Goal: Information Seeking & Learning: Check status

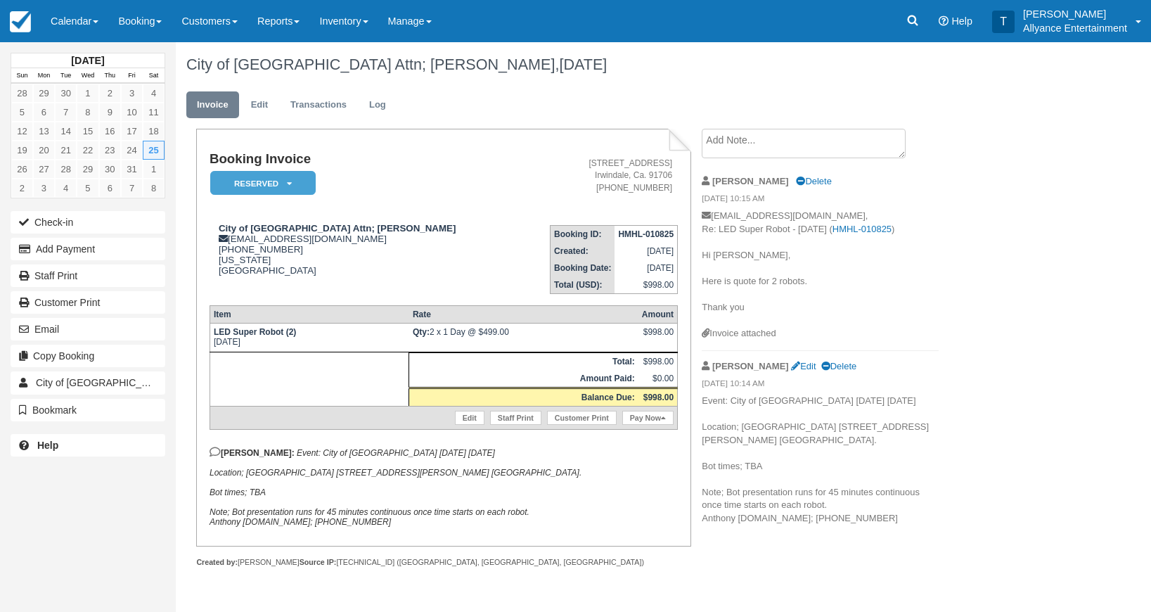
click at [53, 29] on link "Calendar" at bounding box center [74, 21] width 67 height 42
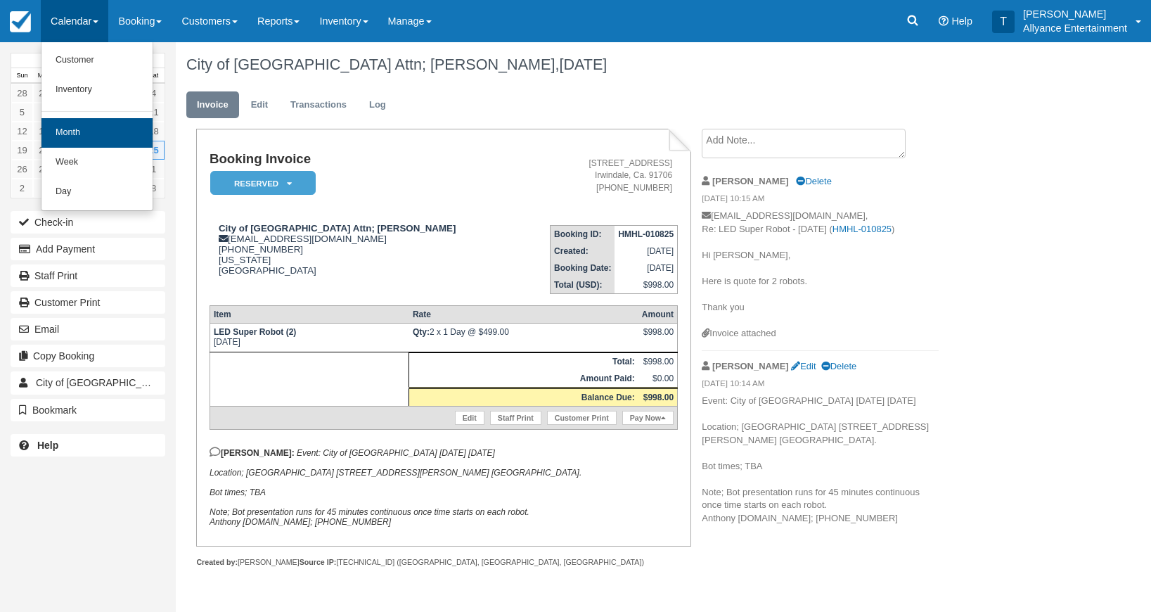
click at [57, 122] on link "Month" at bounding box center [96, 133] width 111 height 30
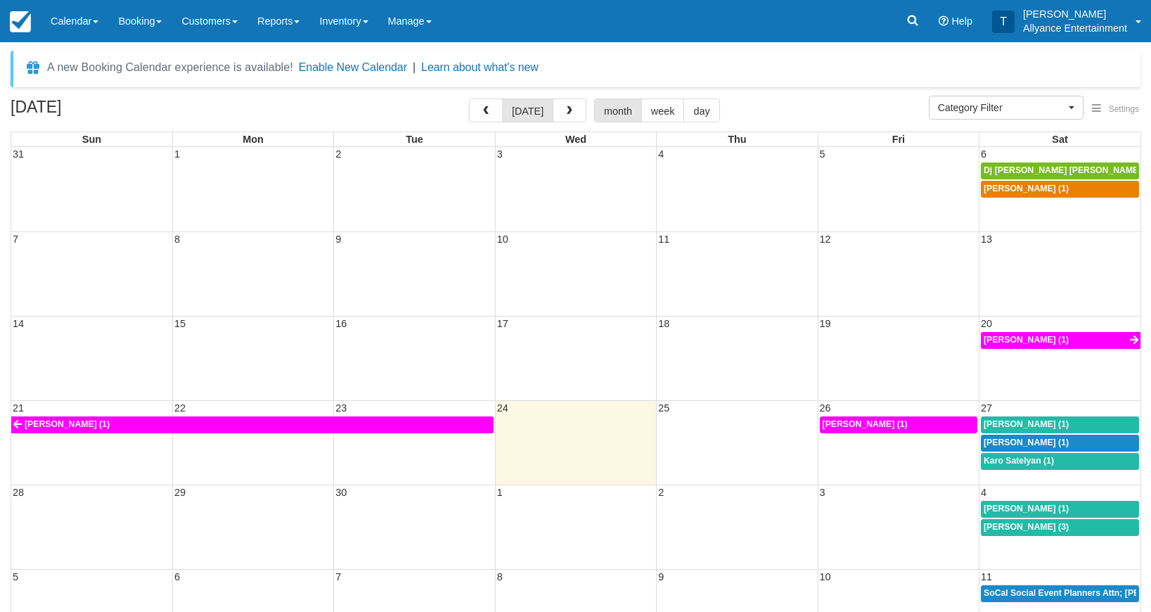
select select
click at [564, 110] on span "button" at bounding box center [569, 111] width 10 height 10
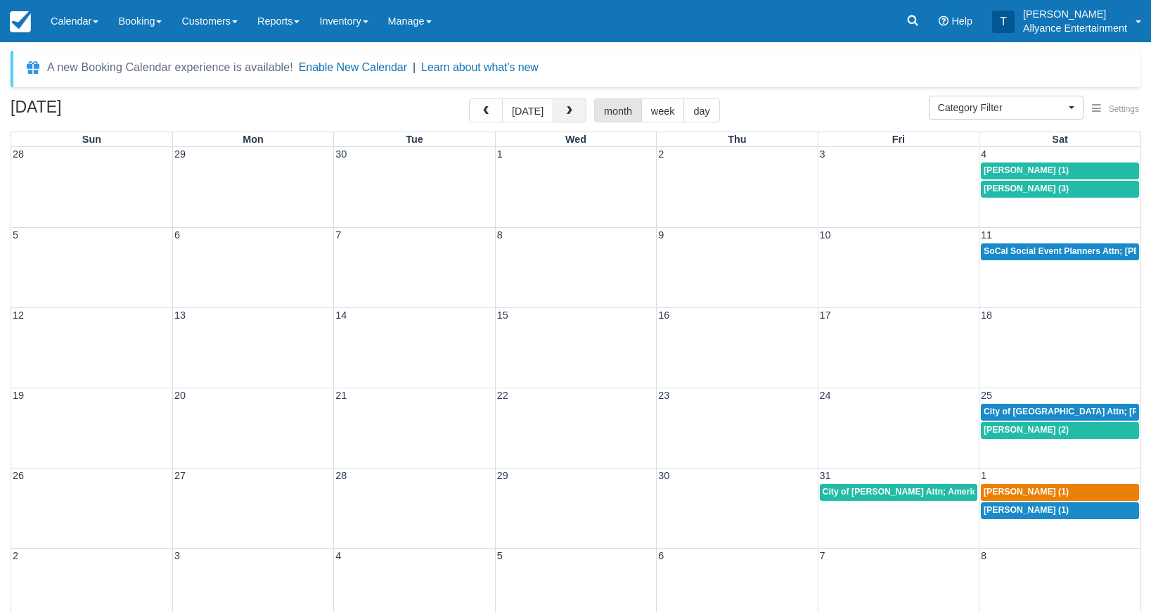
click at [564, 110] on span "button" at bounding box center [569, 111] width 10 height 10
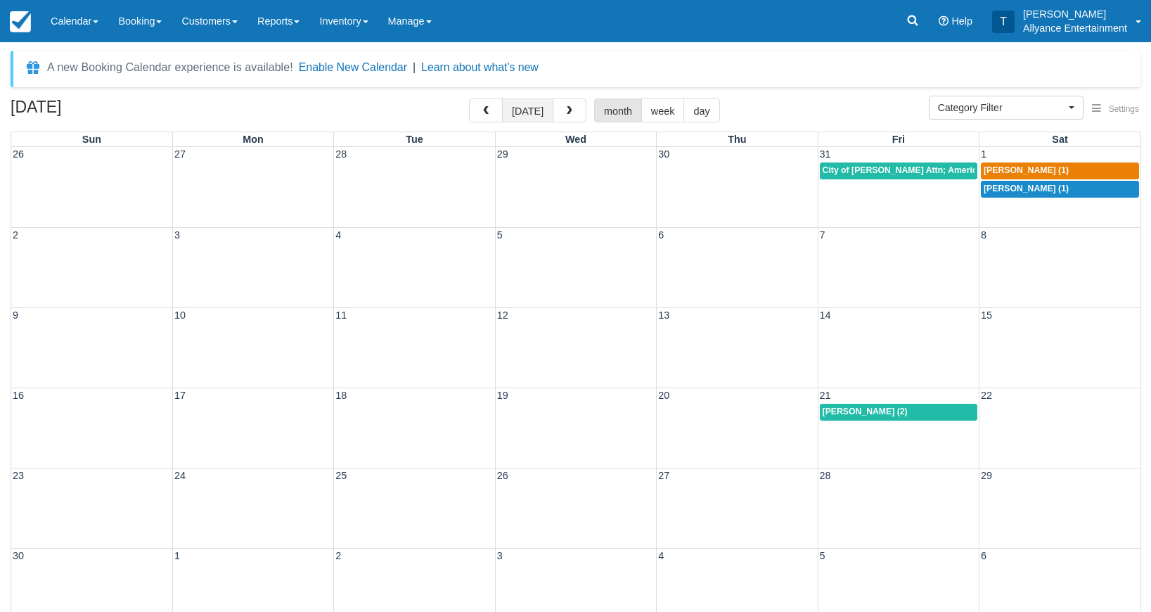
click at [506, 112] on button "[DATE]" at bounding box center [527, 110] width 51 height 24
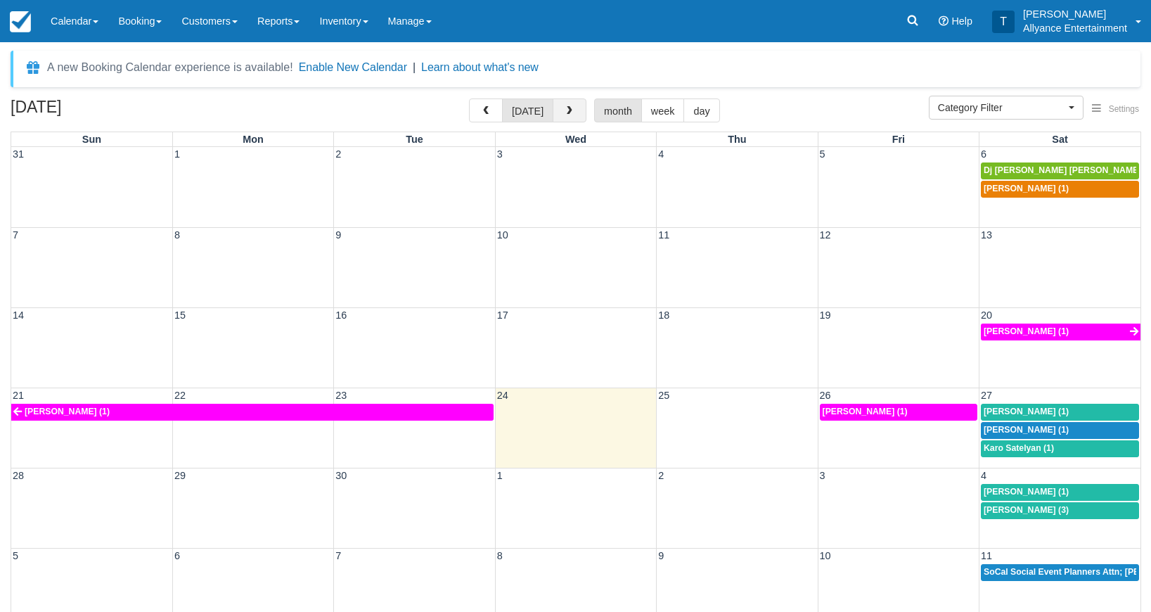
click at [579, 108] on button "button" at bounding box center [570, 110] width 34 height 24
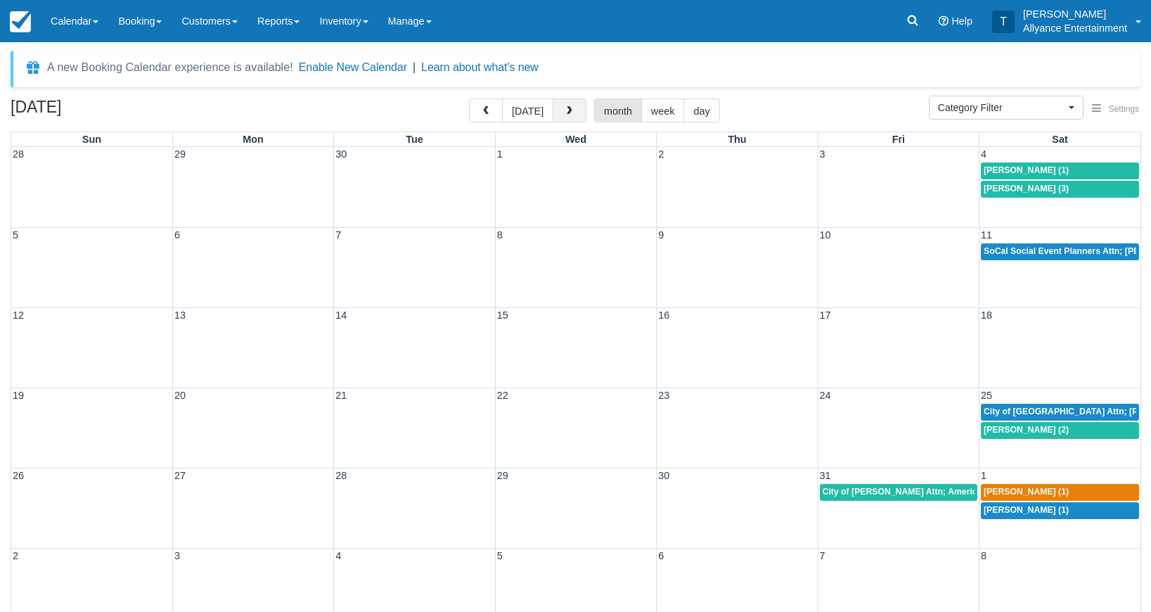
click at [579, 108] on button "button" at bounding box center [570, 110] width 34 height 24
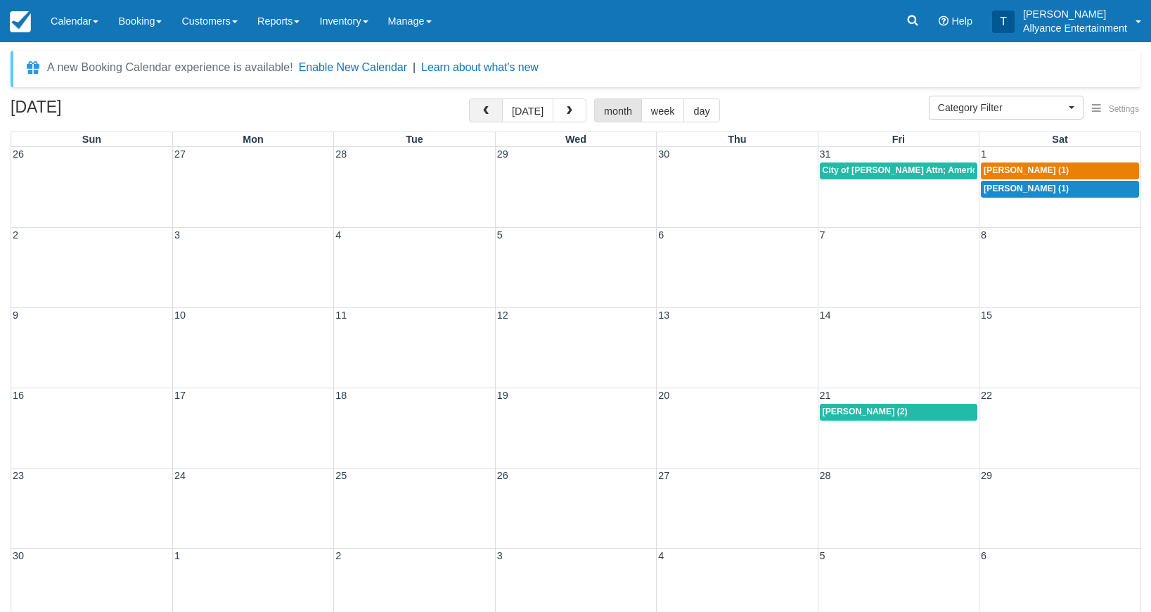
click at [498, 115] on button "button" at bounding box center [486, 110] width 34 height 24
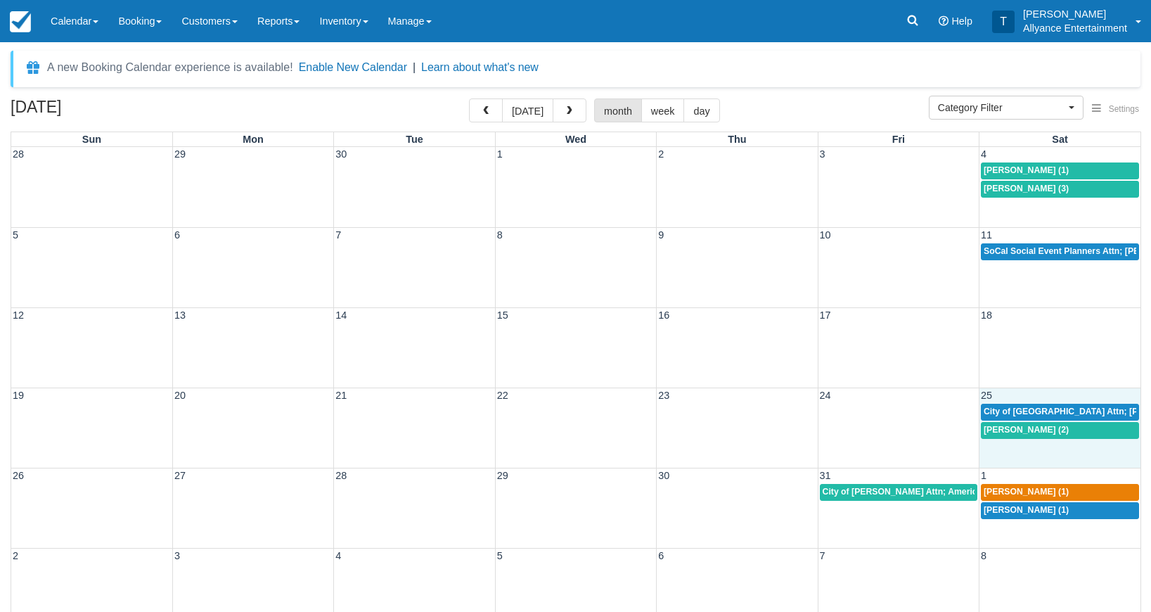
click at [1005, 443] on div "19 20 21 22 23 24 25 City of [GEOGRAPHIC_DATA] Attn; [PERSON_NAME] (2) [PERSON_…" at bounding box center [575, 427] width 1129 height 80
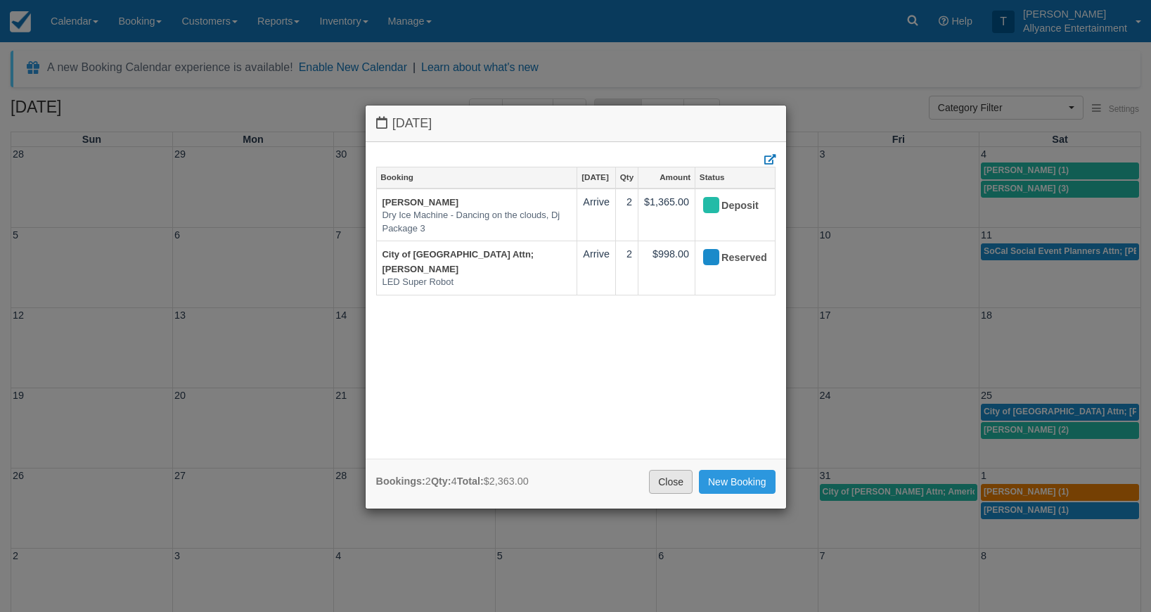
click at [661, 479] on link "Close" at bounding box center [671, 482] width 44 height 24
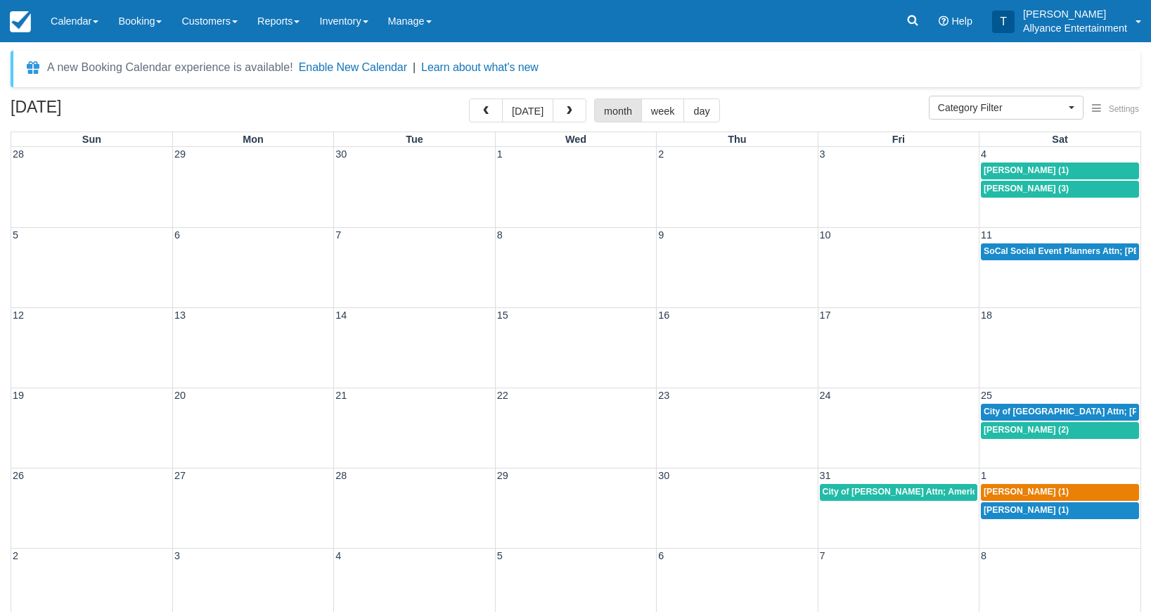
click at [1022, 446] on div "19 20 21 22 23 24 25 City of Sanfa Fe Springs Attn; Anthony Slomski (2) Sandra …" at bounding box center [575, 427] width 1129 height 80
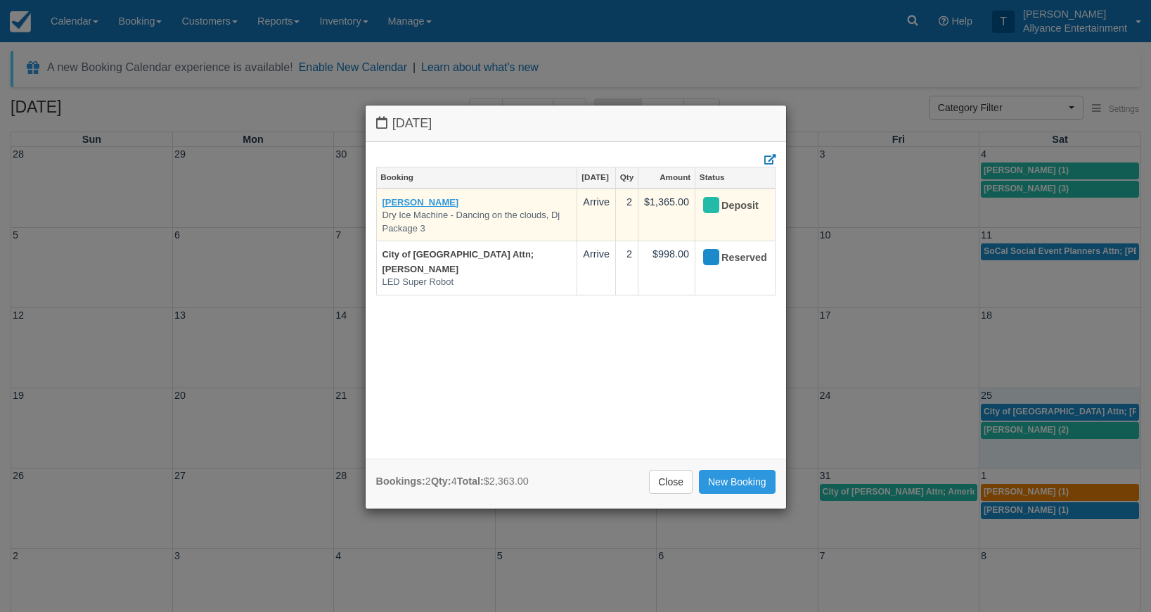
click at [403, 199] on link "Sandra Lopez" at bounding box center [420, 202] width 77 height 11
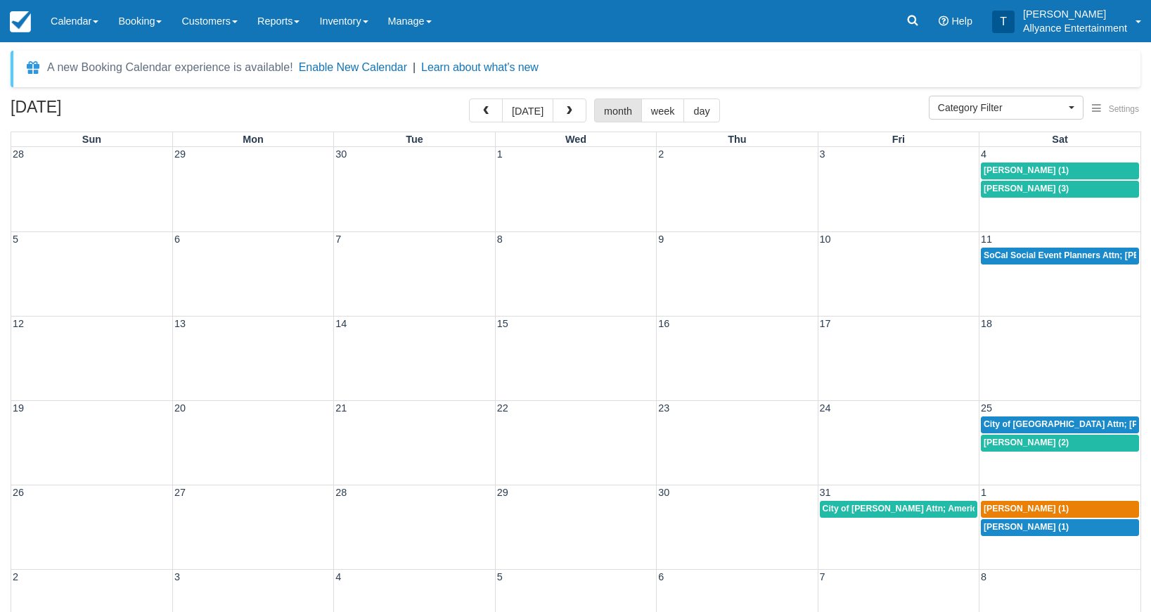
select select
click at [1023, 455] on div "19 20 21 22 23 24 25 City of Sanfa Fe Springs Attn; Anthony Slomski (2) Sandra …" at bounding box center [575, 442] width 1129 height 84
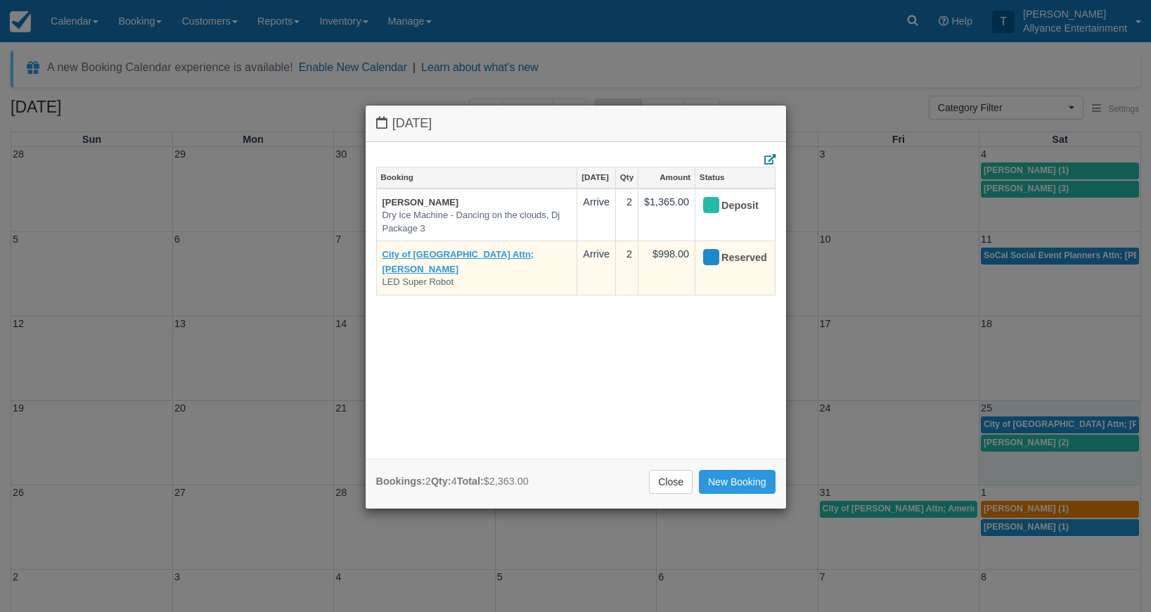
click at [395, 252] on link "City of Sanfa Fe Springs Attn; Anthony Slomski" at bounding box center [458, 261] width 152 height 25
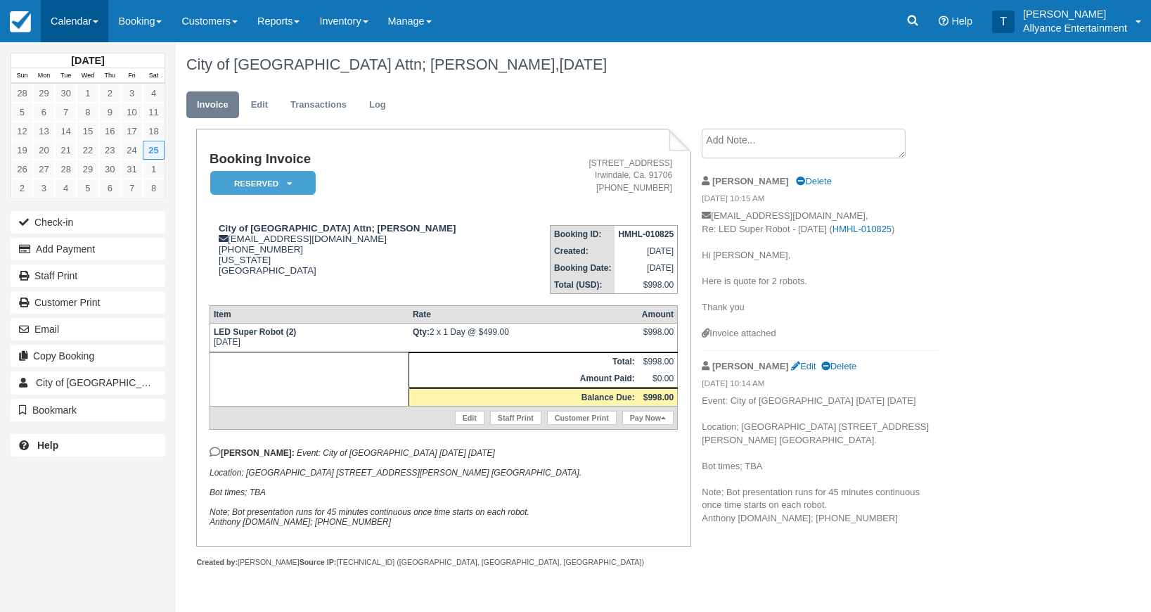
click at [72, 38] on link "Calendar" at bounding box center [74, 21] width 67 height 42
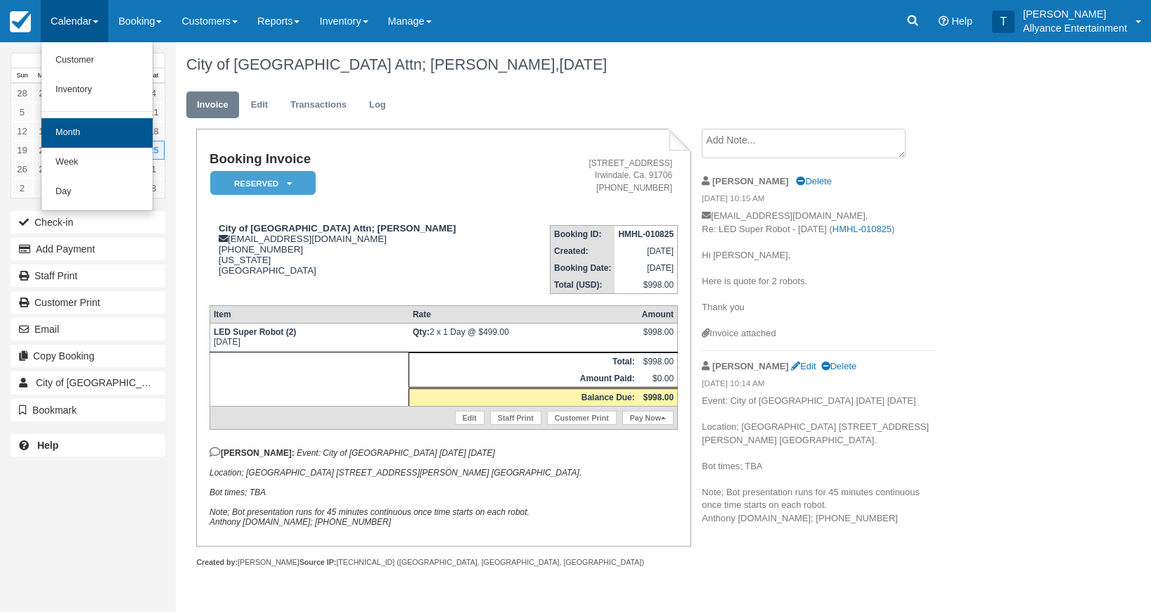
click at [73, 134] on link "Month" at bounding box center [96, 133] width 111 height 30
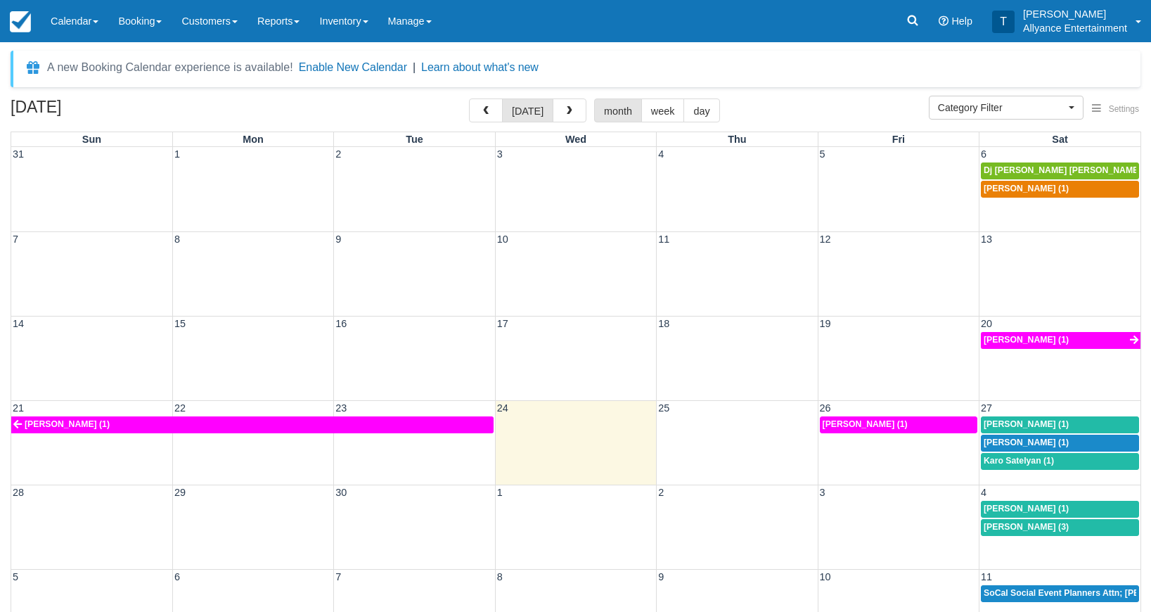
select select
click at [905, 25] on icon at bounding box center [912, 20] width 14 height 14
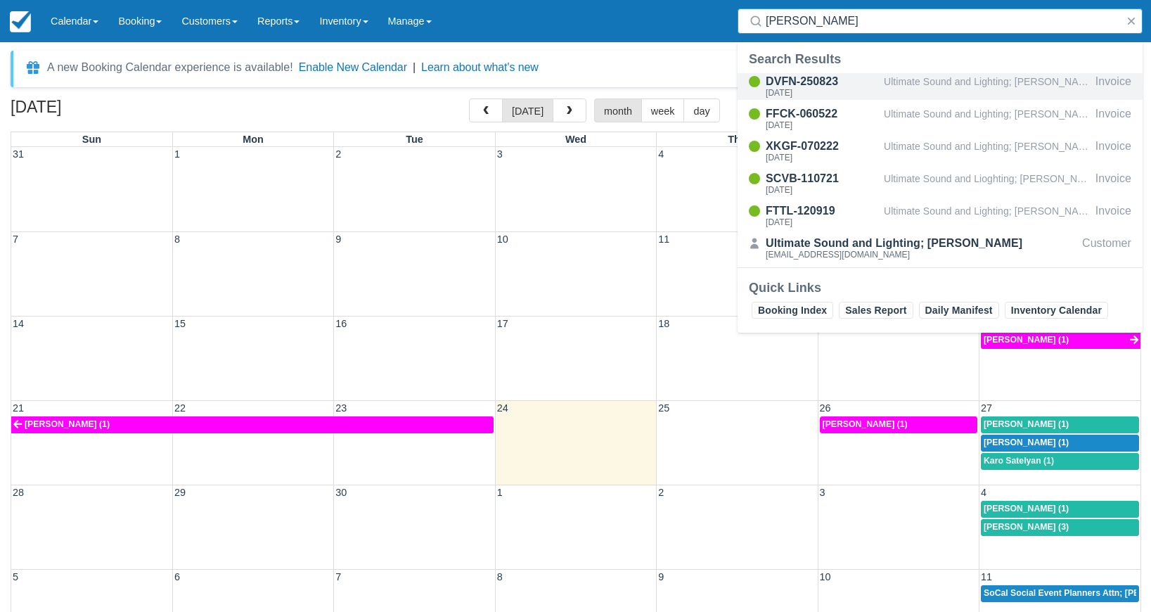
type input "Jose cuadra"
click at [794, 89] on div "Sat Aug 26, 2023" at bounding box center [821, 93] width 112 height 8
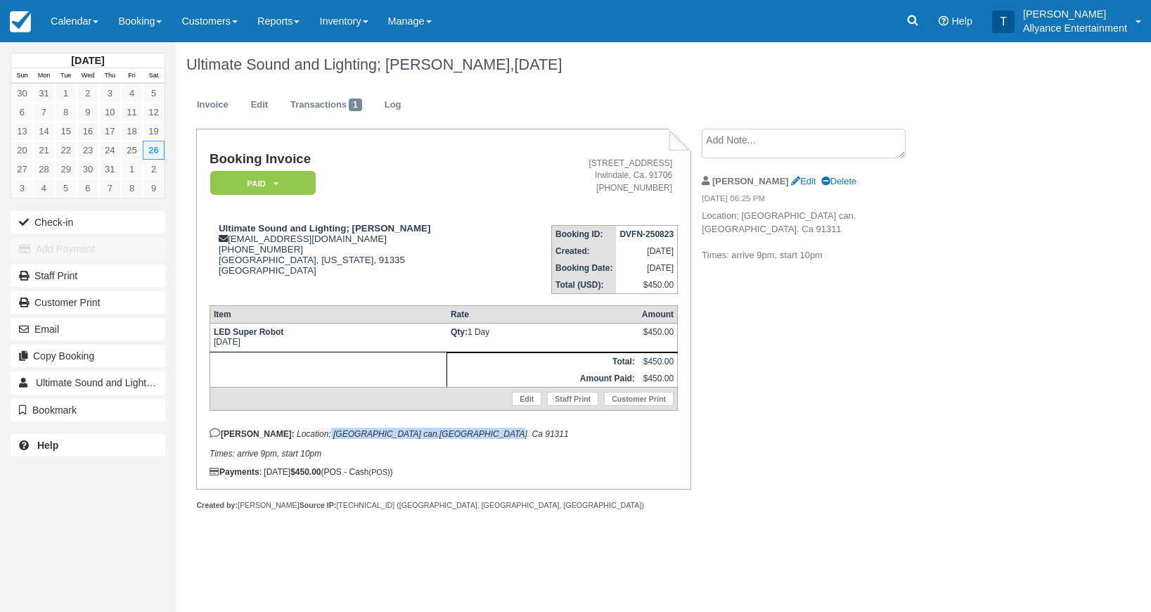
drag, startPoint x: 281, startPoint y: 441, endPoint x: 443, endPoint y: 439, distance: 161.7
click at [443, 439] on em "Location; 10110 Topanga can.Chatsworth. Ca 91311 Times: arrive 9pm, start 10pm" at bounding box center [388, 444] width 359 height 30
click at [517, 458] on p "Tony: Location; 10110 Topanga can.Chatsworth. Ca 91311 Times: arrive 9pm, start…" at bounding box center [443, 442] width 468 height 31
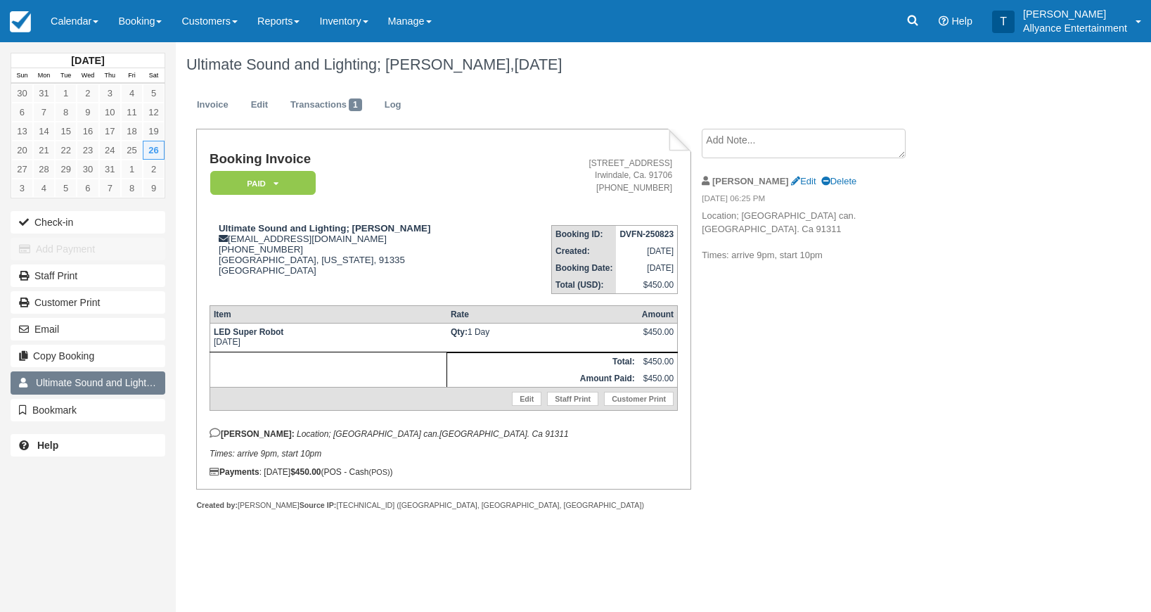
click at [123, 384] on span "Ultimate Sound and Lighting; Jose Cuadra" at bounding box center [141, 382] width 210 height 11
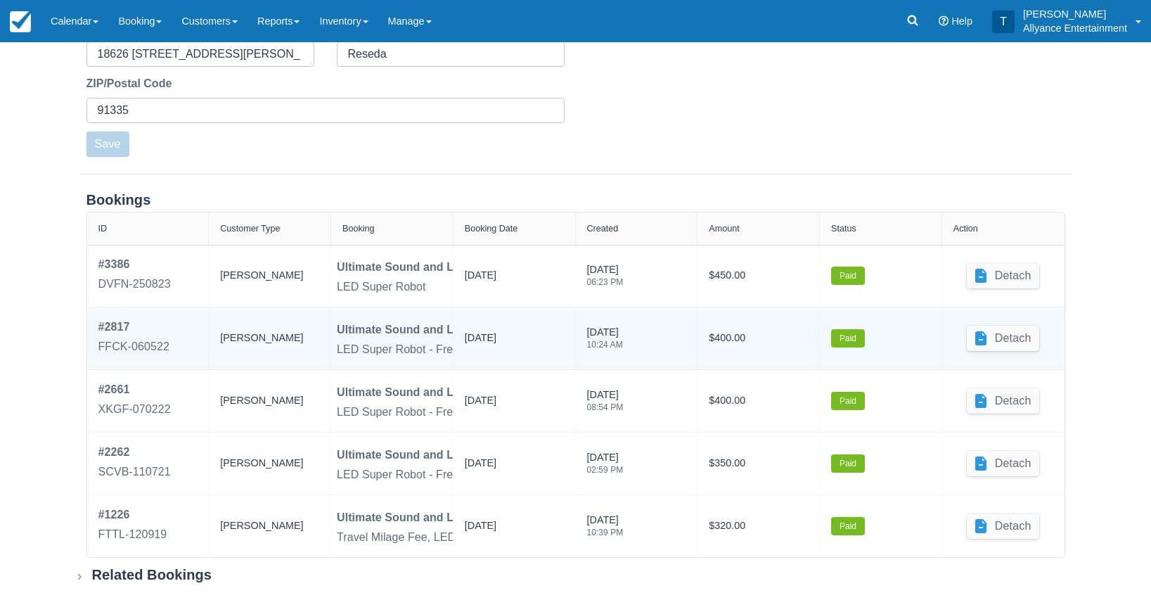
scroll to position [447, 0]
click at [119, 323] on div "# 2817" at bounding box center [133, 327] width 71 height 17
